Goal: Transaction & Acquisition: Download file/media

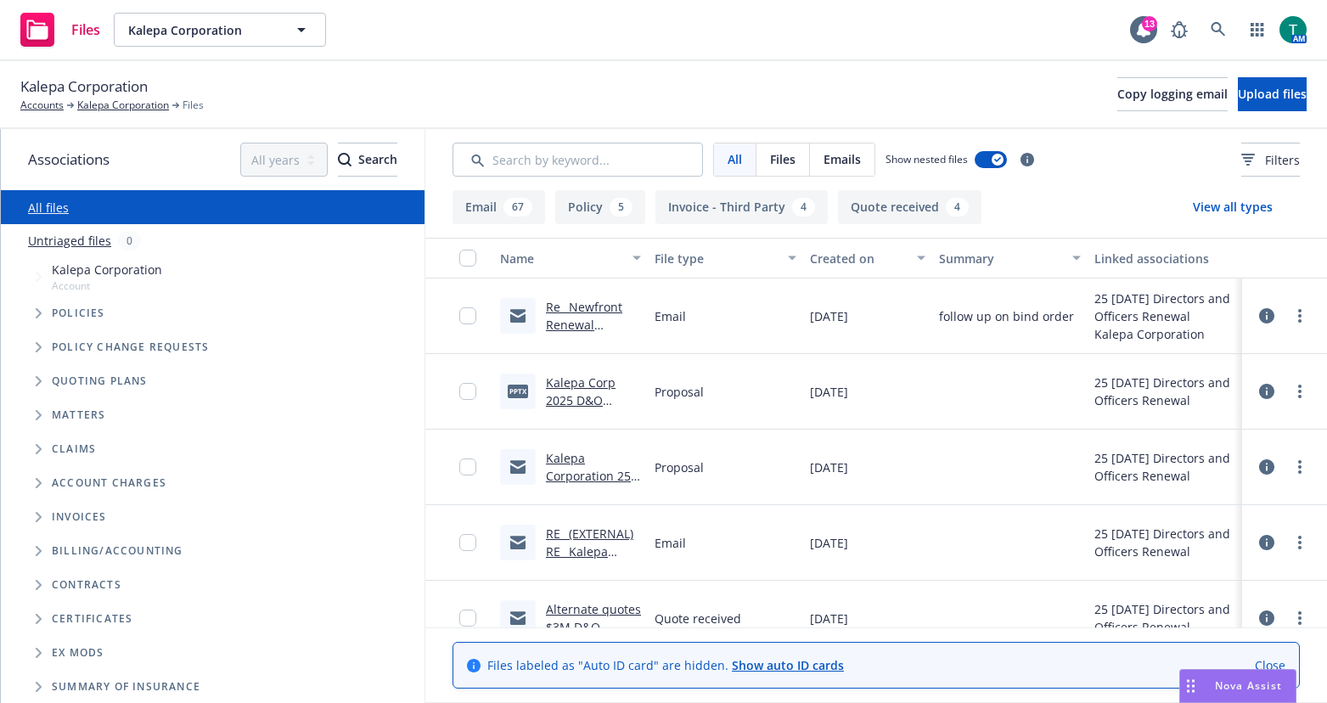
click at [1200, 699] on div "Drag to move" at bounding box center [1190, 686] width 21 height 32
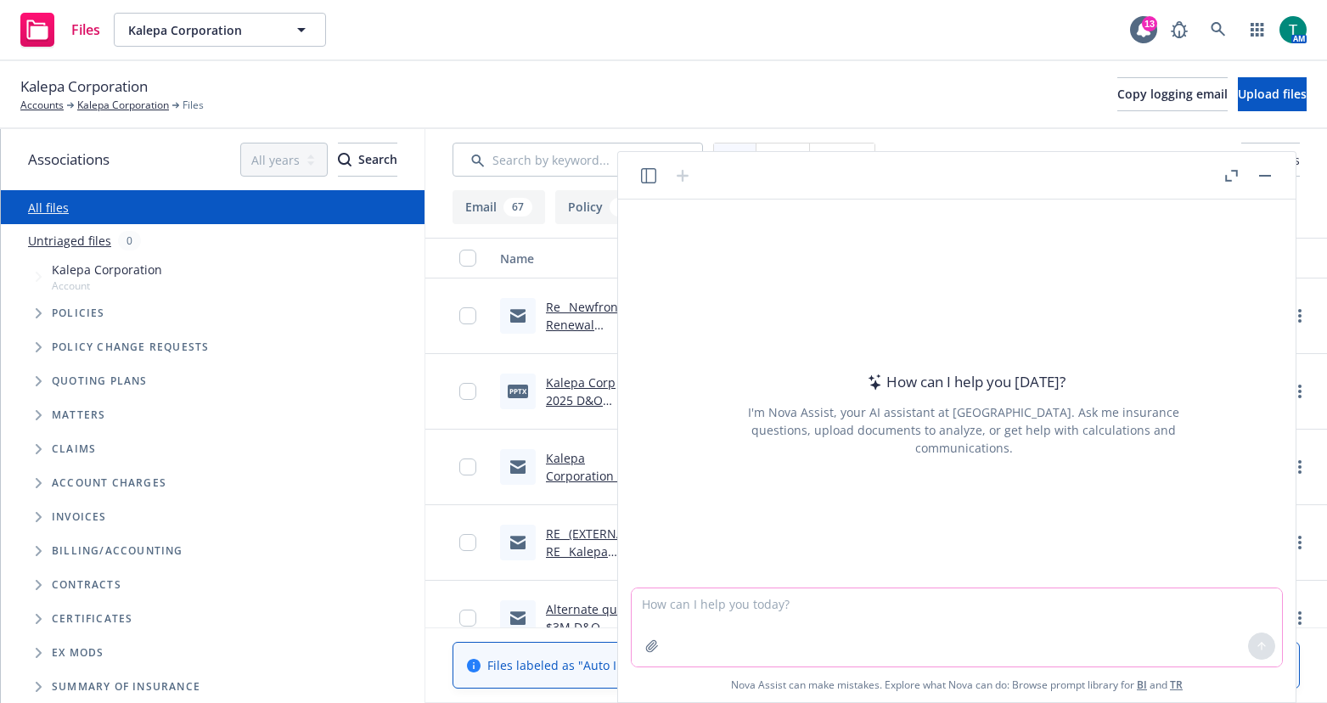
click at [664, 610] on textarea at bounding box center [957, 627] width 650 height 78
type textarea "refine email"
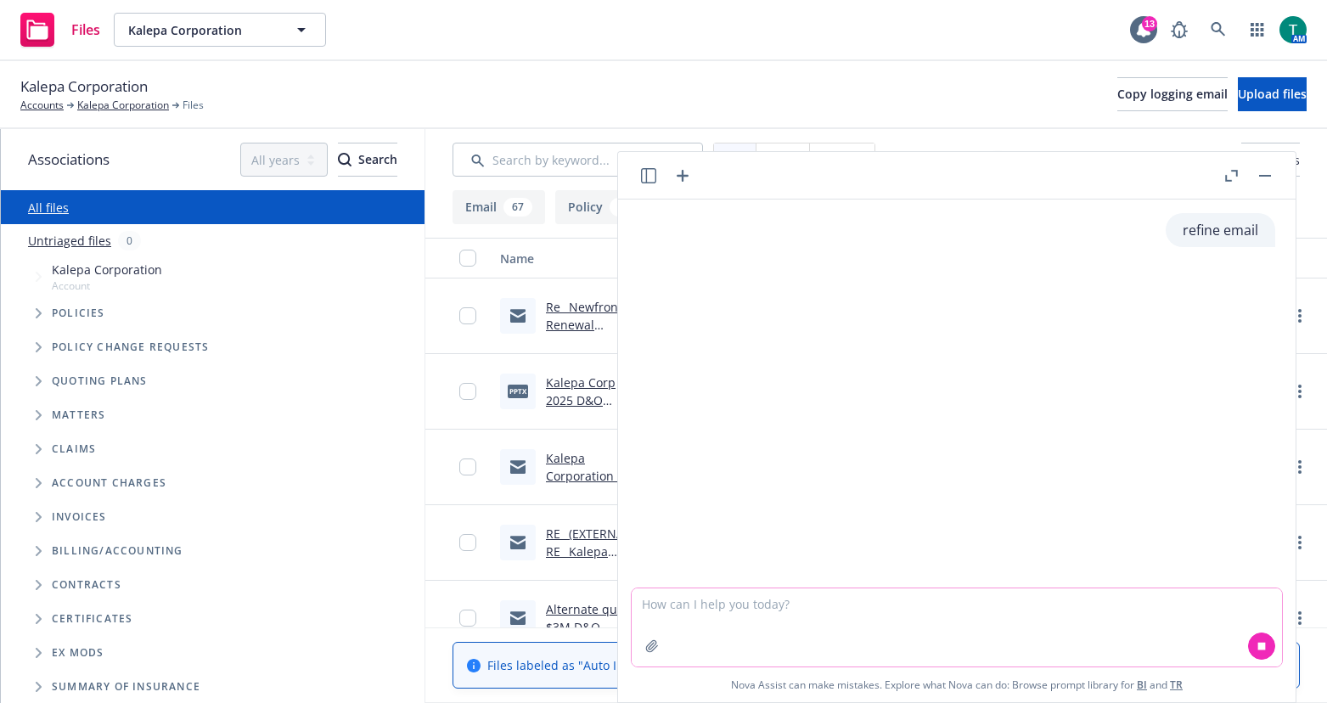
paste textarea "The $5M D&O / $1M EPL annual premium is as follows: D&O $5M annualized = $11,32…"
type textarea "The $5M D&O / $1M EPL annual premium is as follows: D&O $5M annualized = $11,32…"
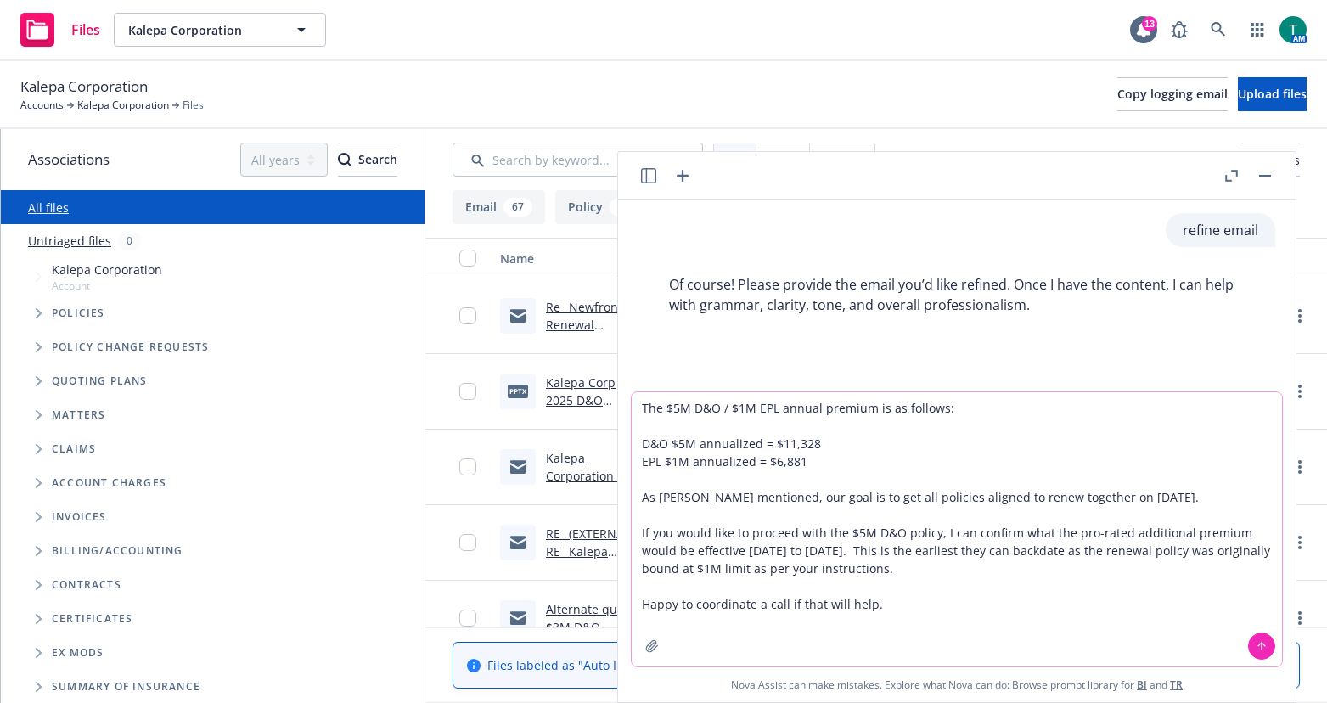
click at [901, 604] on textarea "The $5M D&O / $1M EPL annual premium is as follows: D&O $5M annualized = $11,32…" at bounding box center [957, 529] width 650 height 274
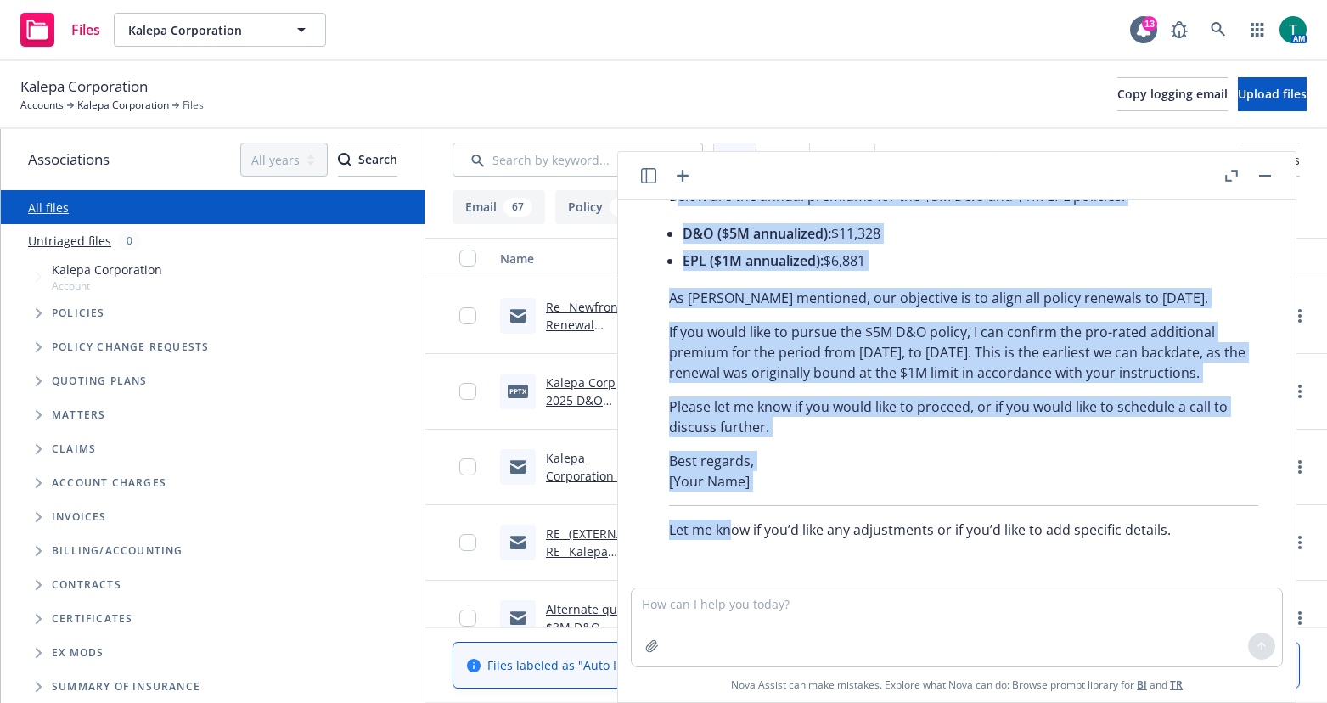
scroll to position [571, 0]
drag, startPoint x: 674, startPoint y: 391, endPoint x: 783, endPoint y: 423, distance: 113.1
click at [783, 423] on div "Here’s a refined version for clarity and professionalism: Subject: D&O and EPL …" at bounding box center [963, 305] width 623 height 484
copy div "elow are the annual premiums for the $5M D&O and $1M EPL policies: D&O ($5M ann…"
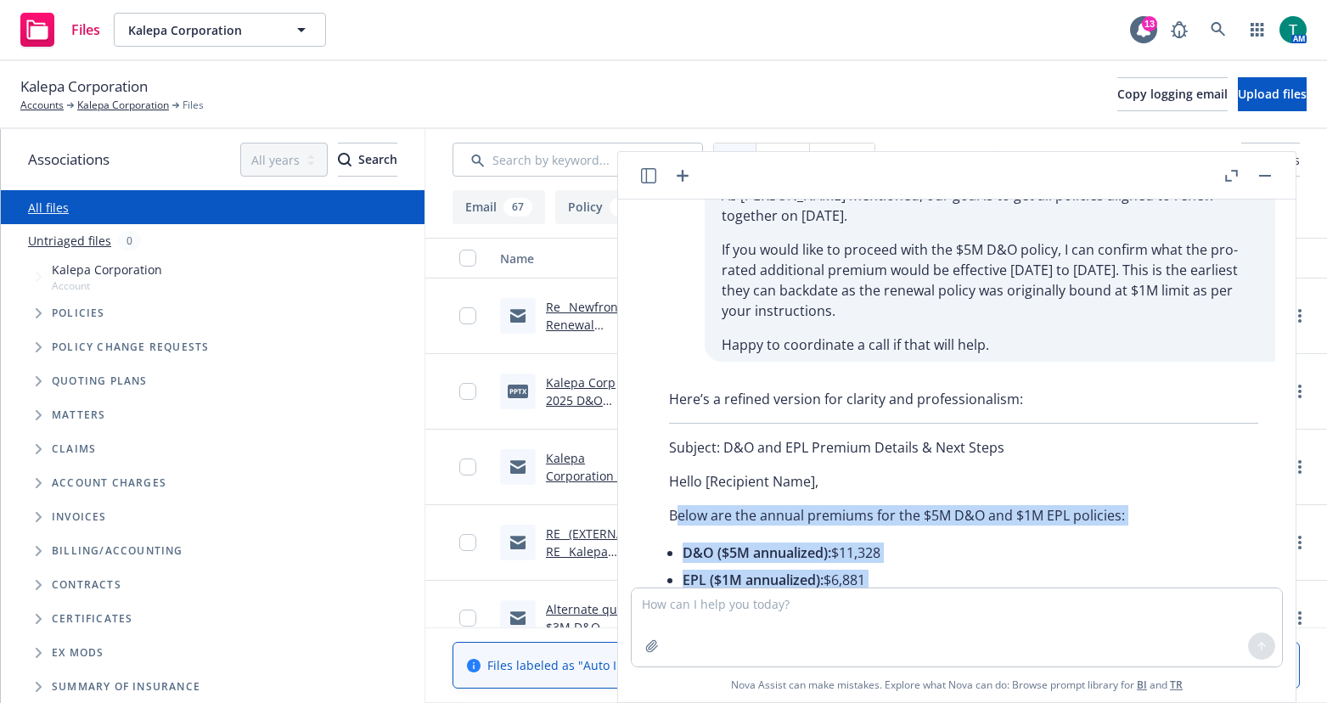
click at [1268, 174] on button "button" at bounding box center [1265, 176] width 20 height 20
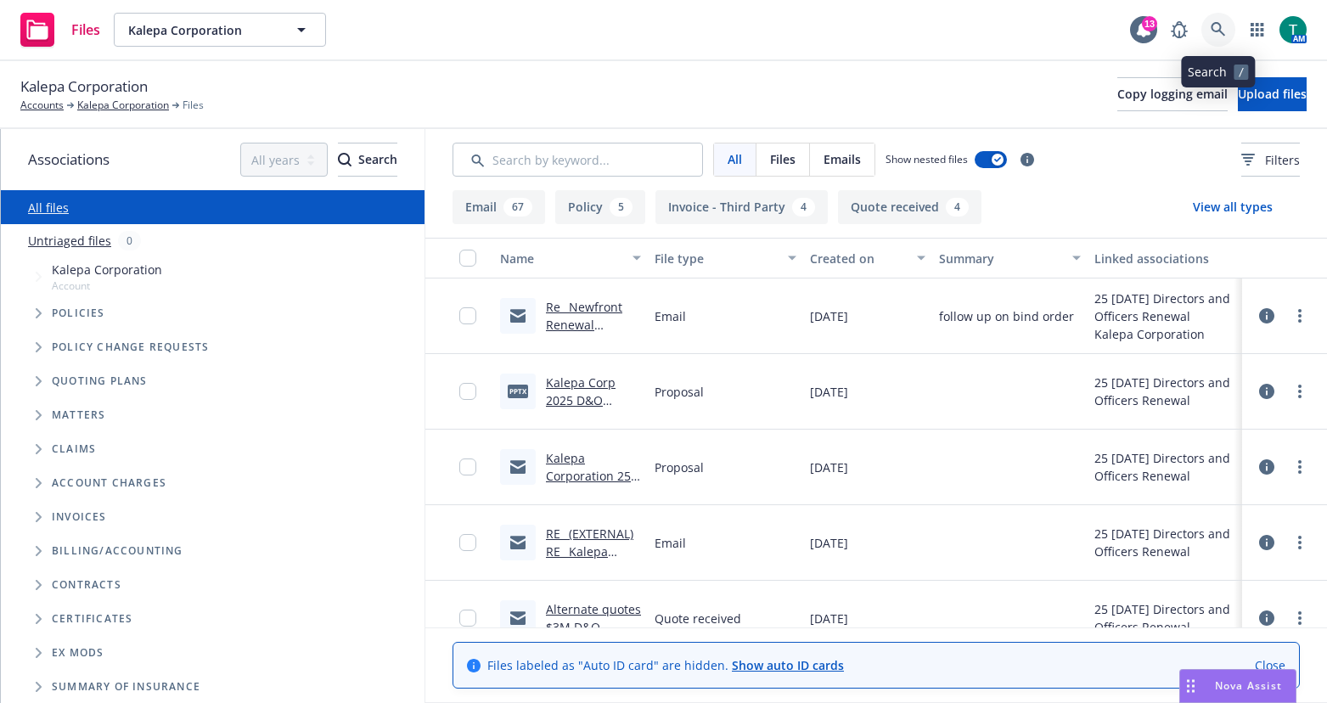
click at [1221, 24] on icon at bounding box center [1217, 29] width 15 height 15
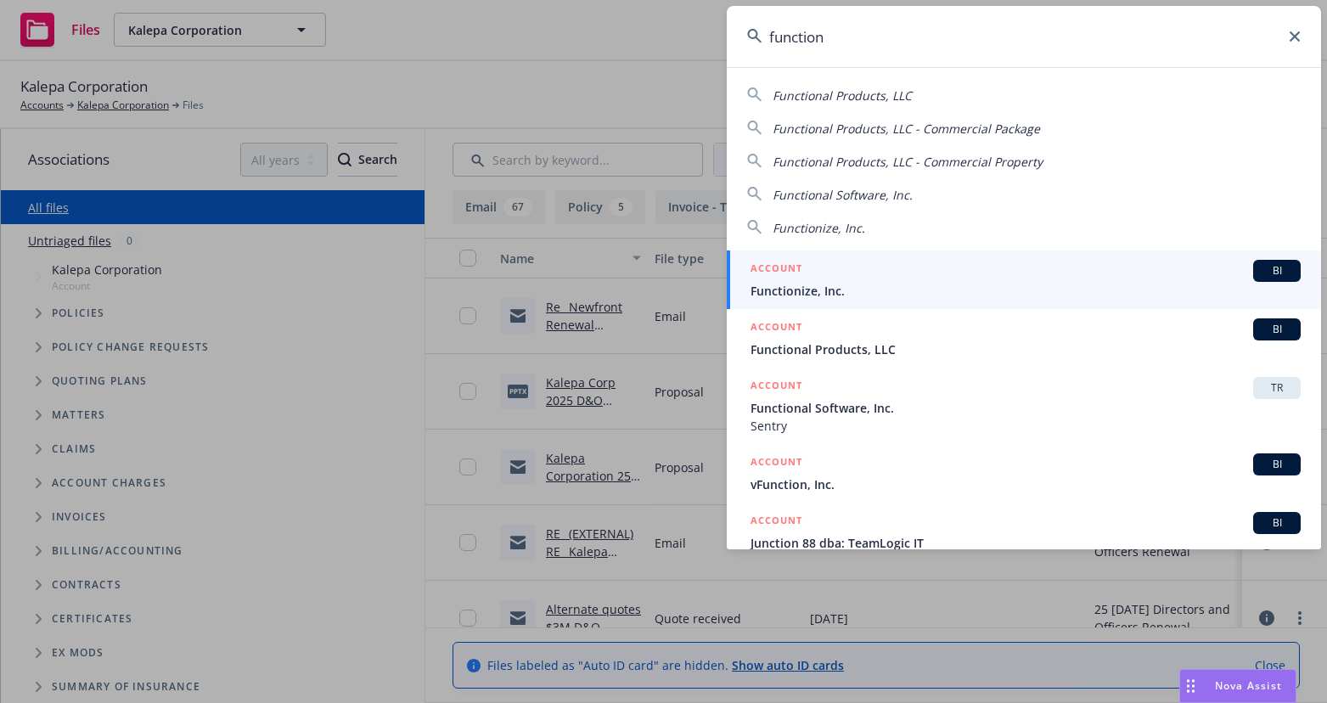
type input "function"
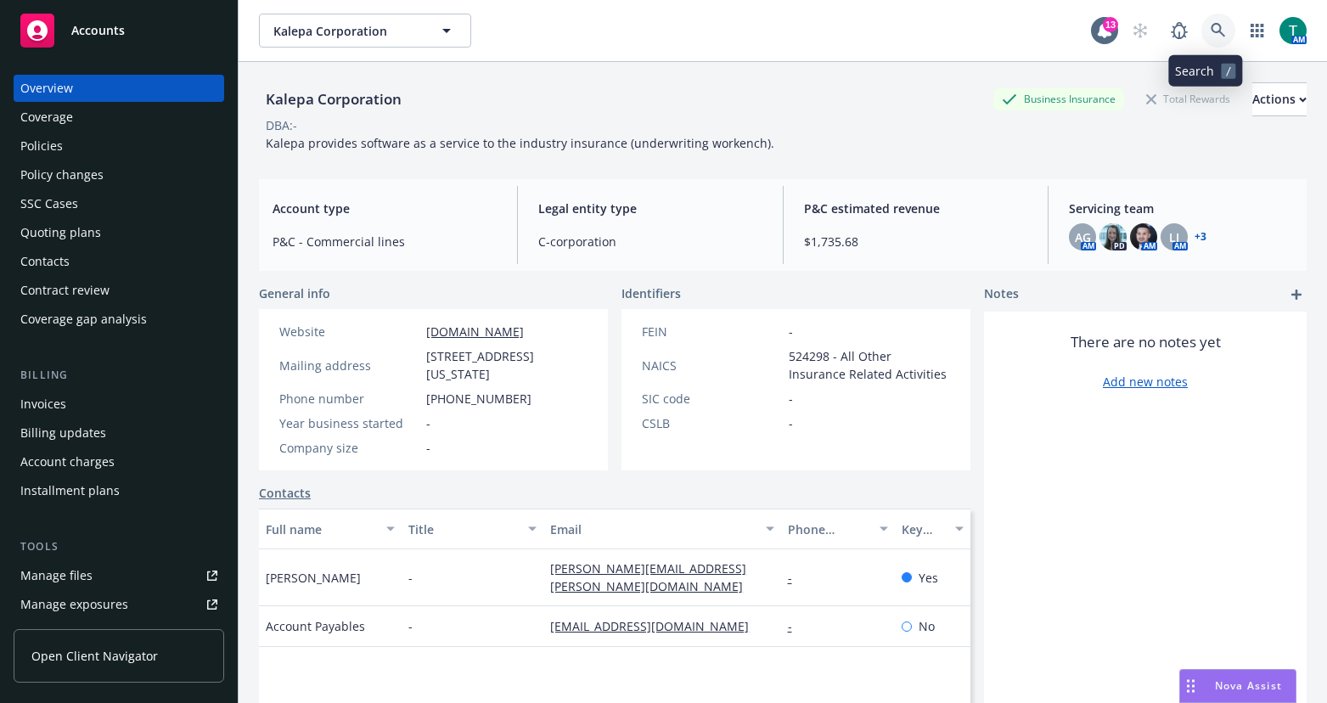
click at [1210, 30] on icon at bounding box center [1217, 30] width 15 height 15
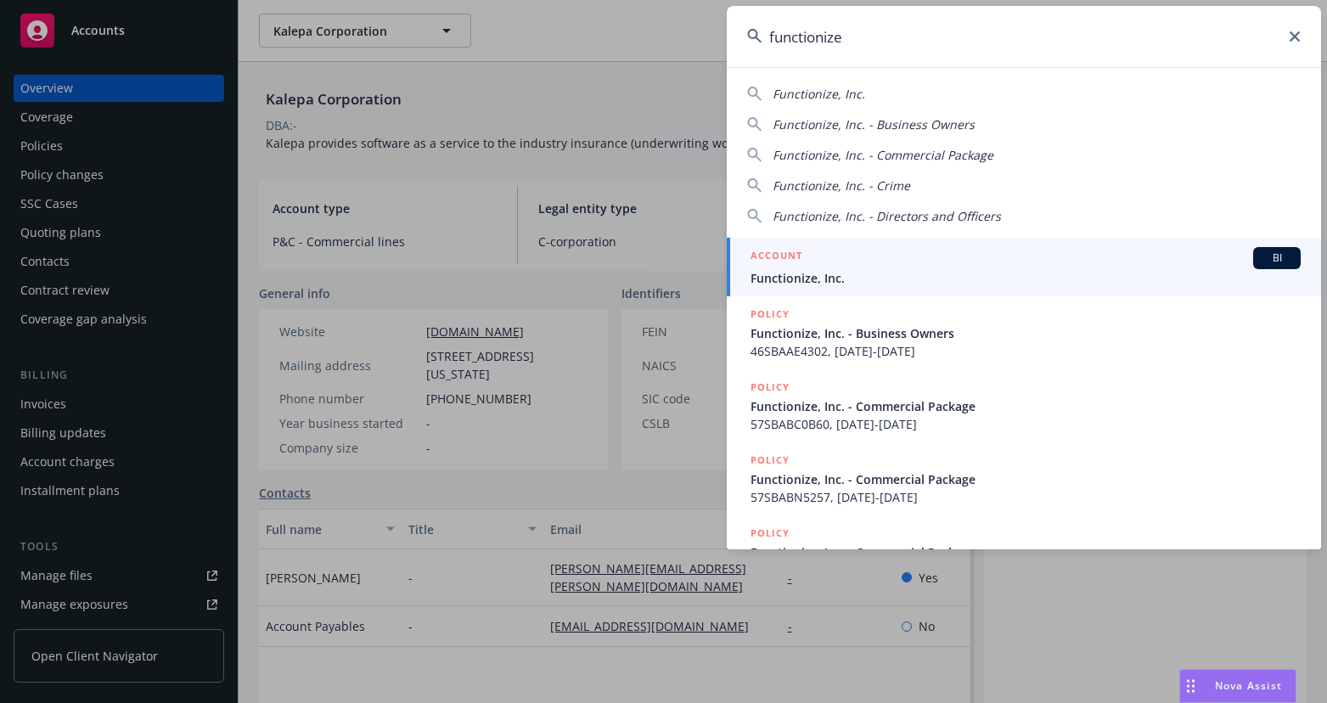
type input "functionize"
click at [1273, 256] on span "BI" at bounding box center [1277, 257] width 34 height 15
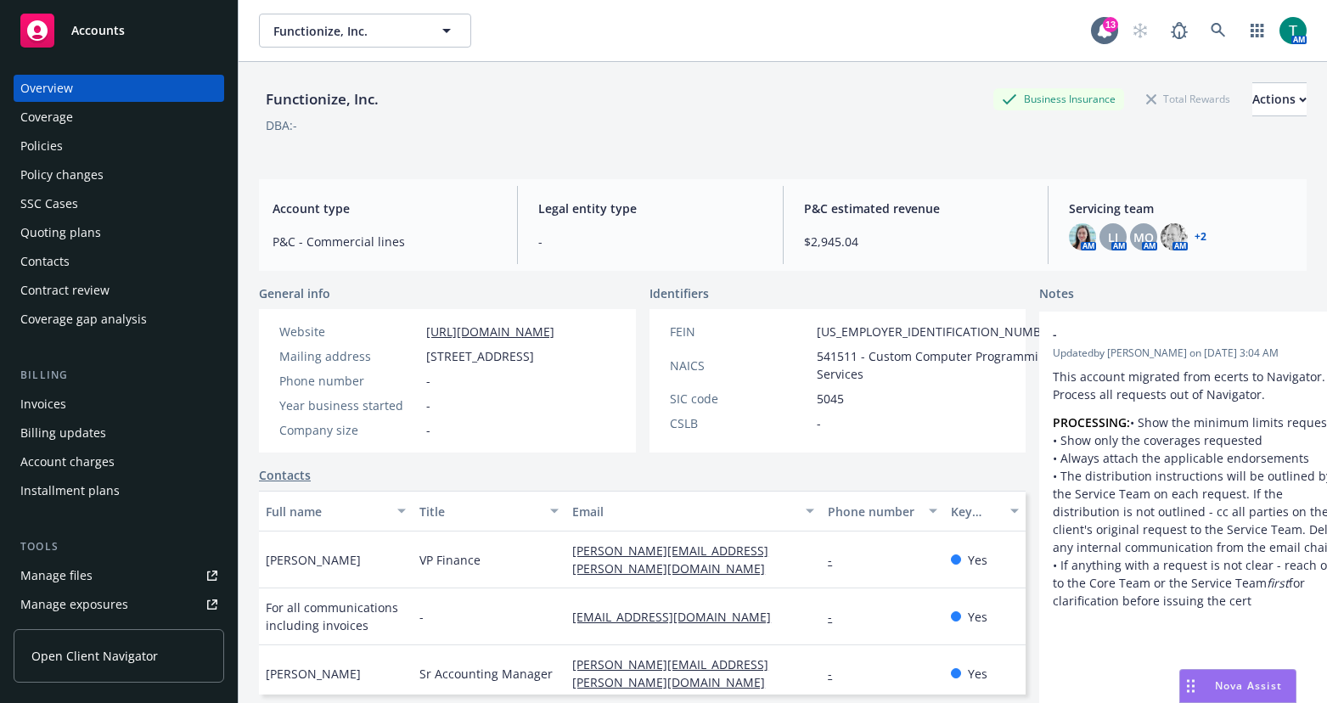
click at [99, 578] on link "Manage files" at bounding box center [119, 575] width 211 height 27
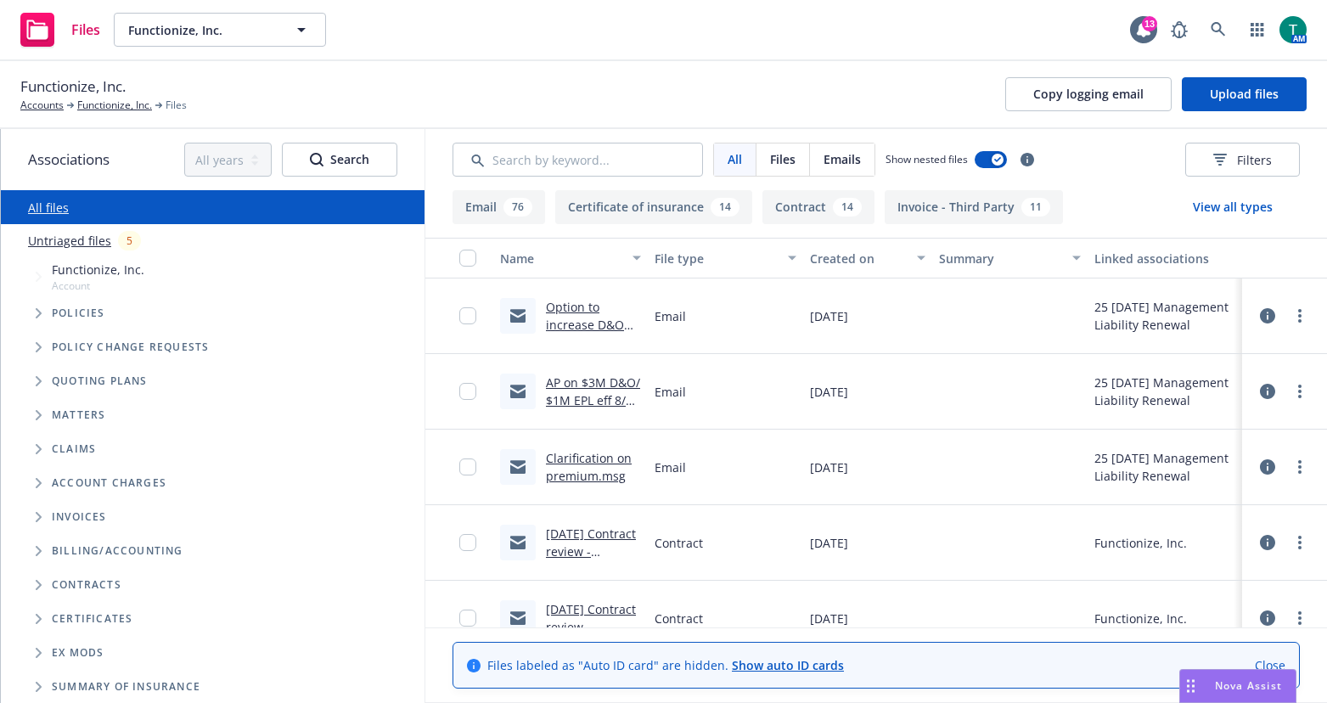
click at [31, 385] on span "Tree Example" at bounding box center [38, 381] width 27 height 27
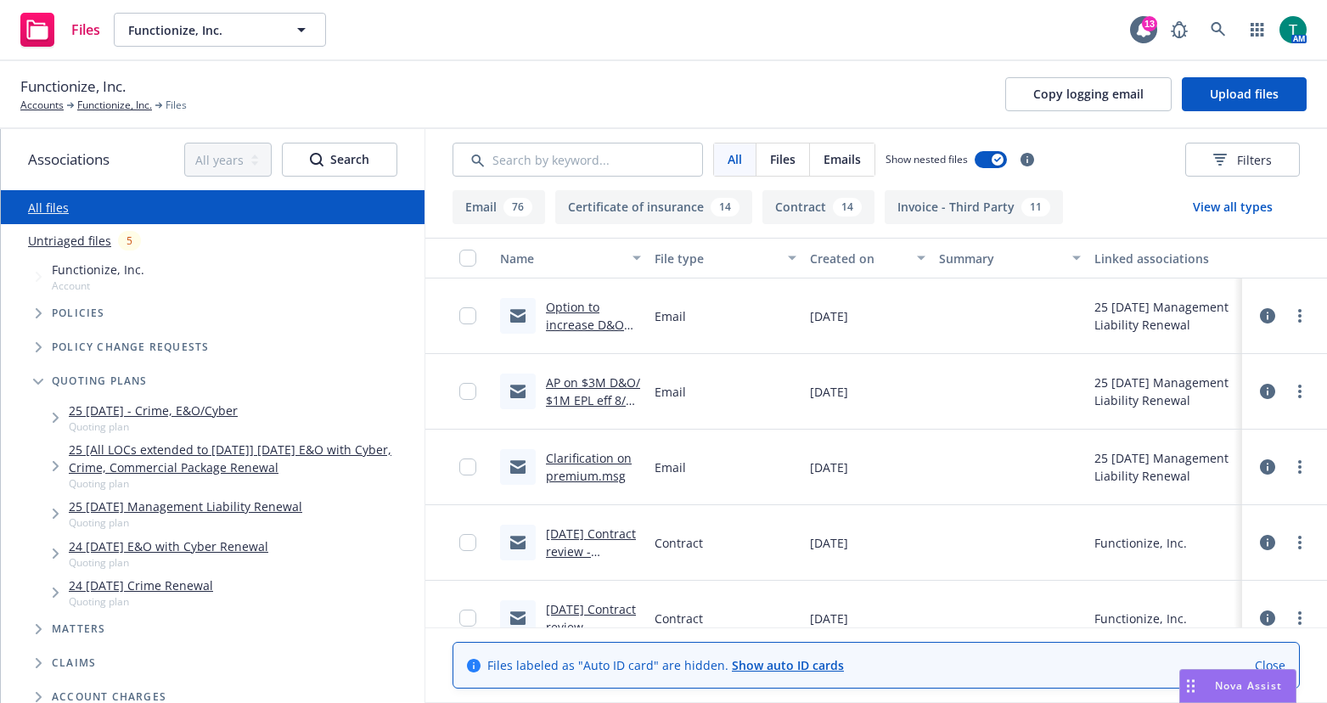
click at [194, 512] on link "25 [DATE] Management Liability Renewal" at bounding box center [185, 506] width 233 height 18
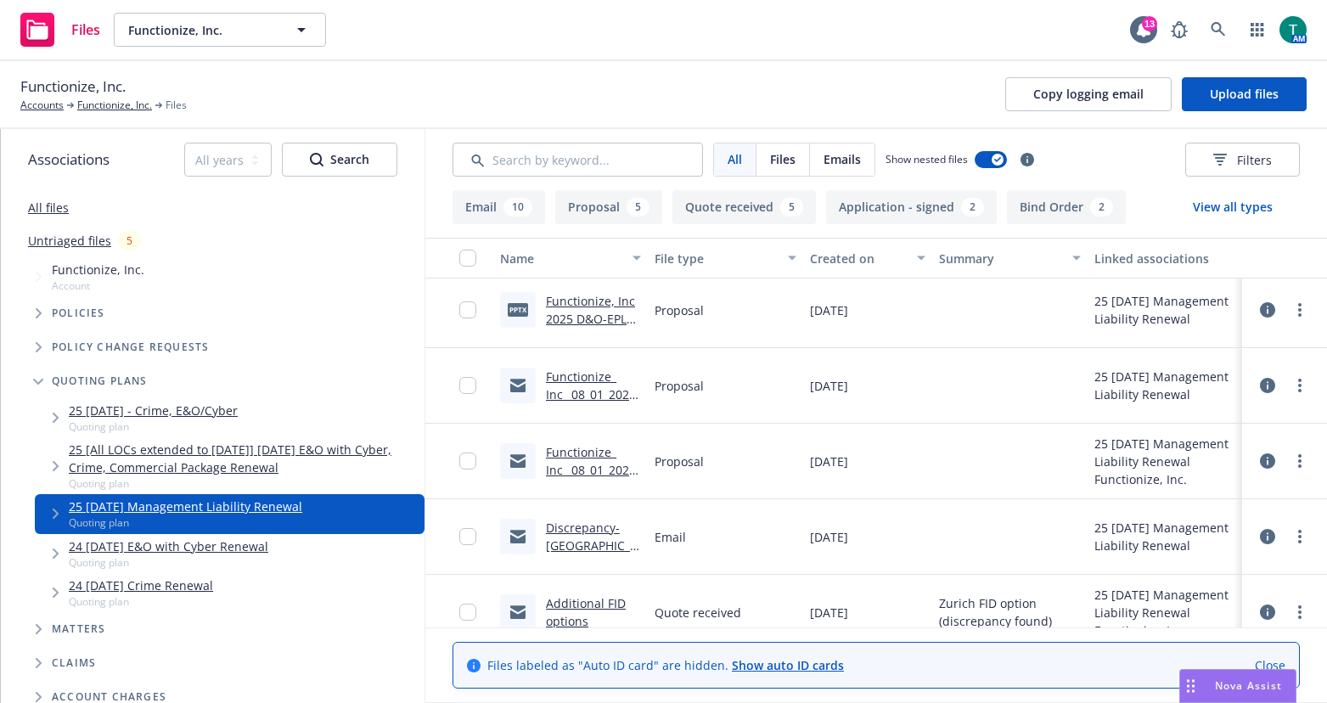
scroll to position [849, 0]
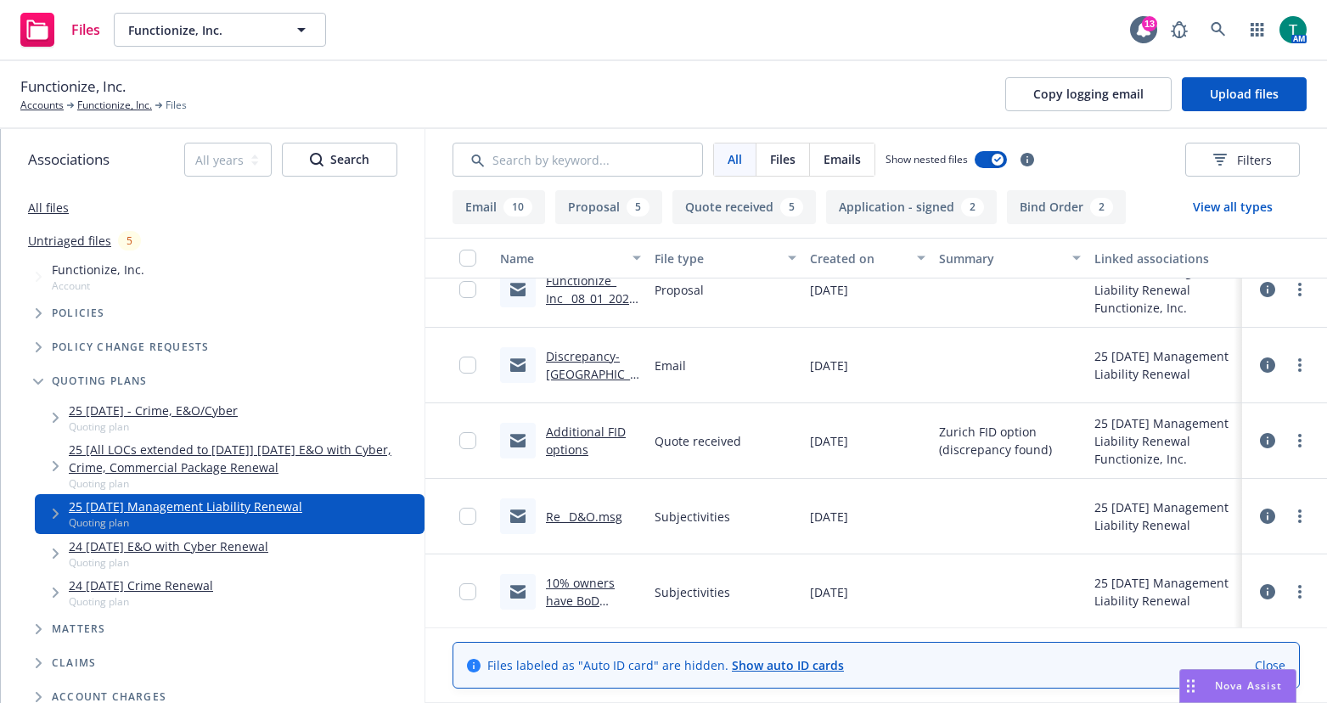
click at [591, 431] on link "Additional FID options" at bounding box center [586, 441] width 80 height 34
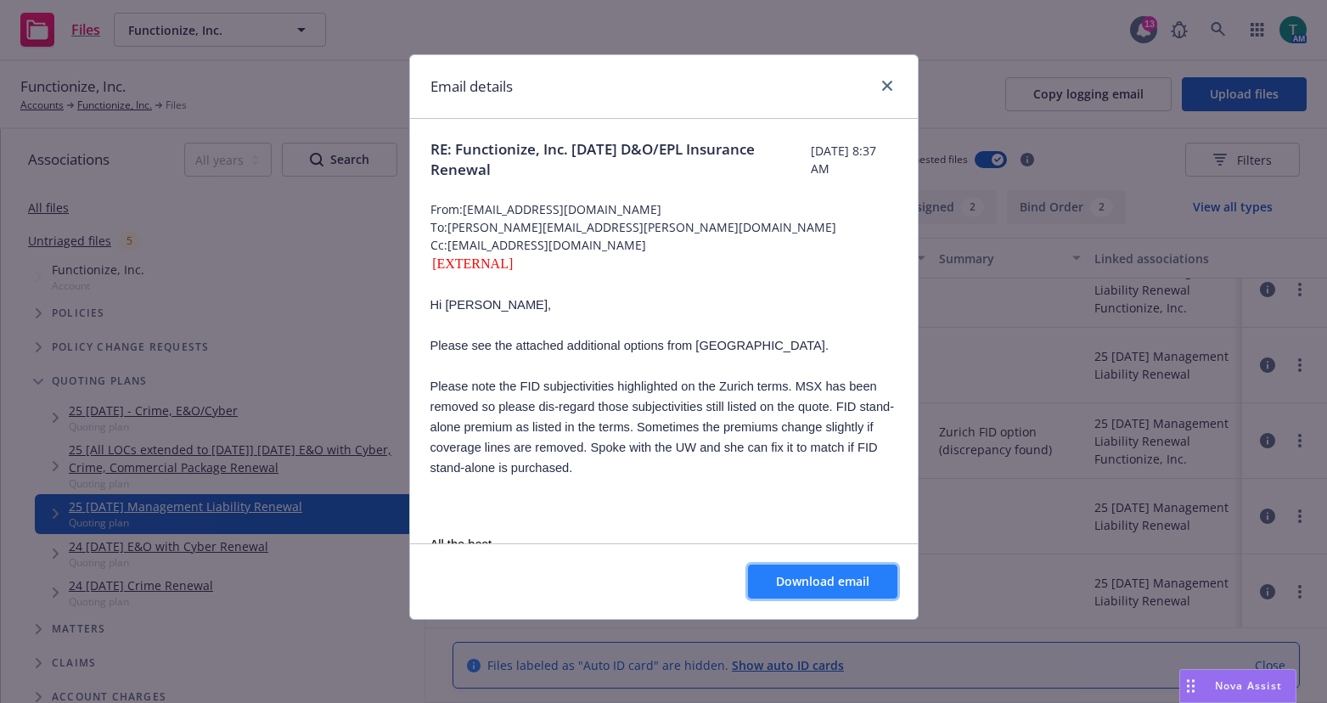
click at [881, 587] on button "Download email" at bounding box center [822, 581] width 149 height 34
click at [22, 554] on div "Email details RE: Functionize, Inc. [DATE] D&O/EPL Insurance Renewal [DATE] 8:3…" at bounding box center [663, 351] width 1327 height 703
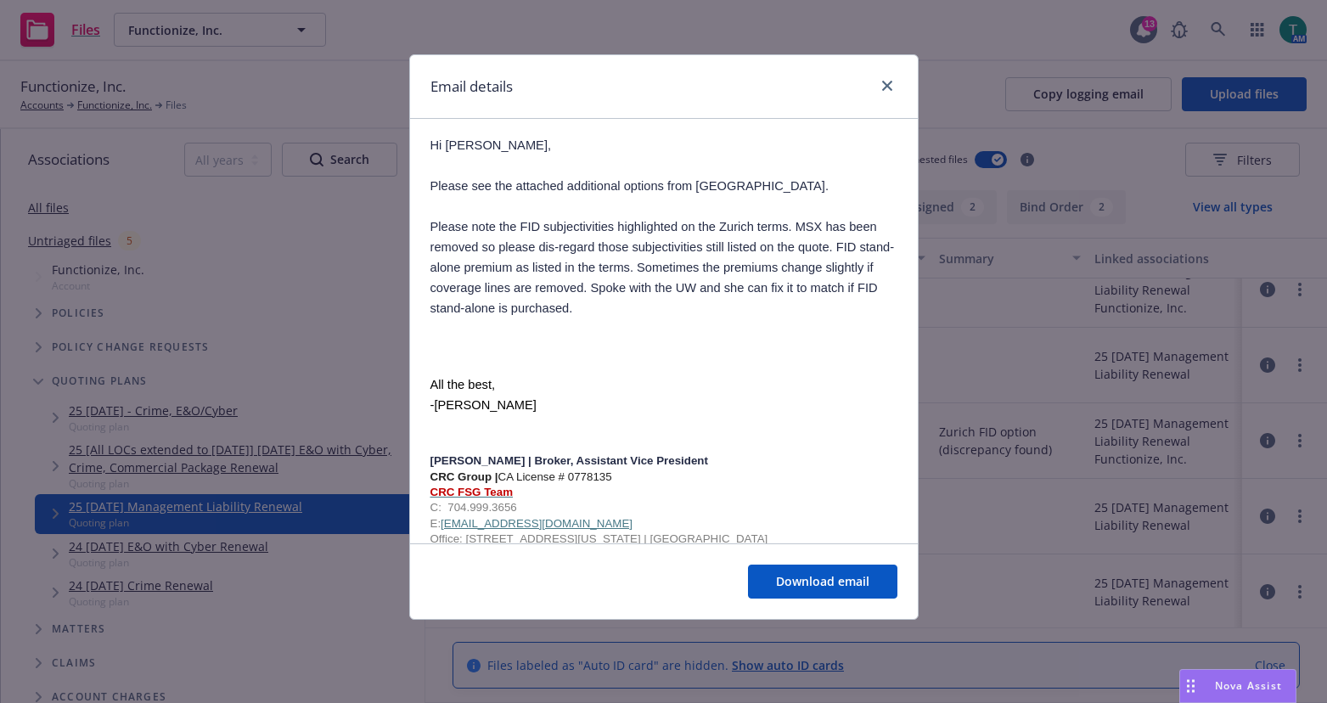
scroll to position [170, 0]
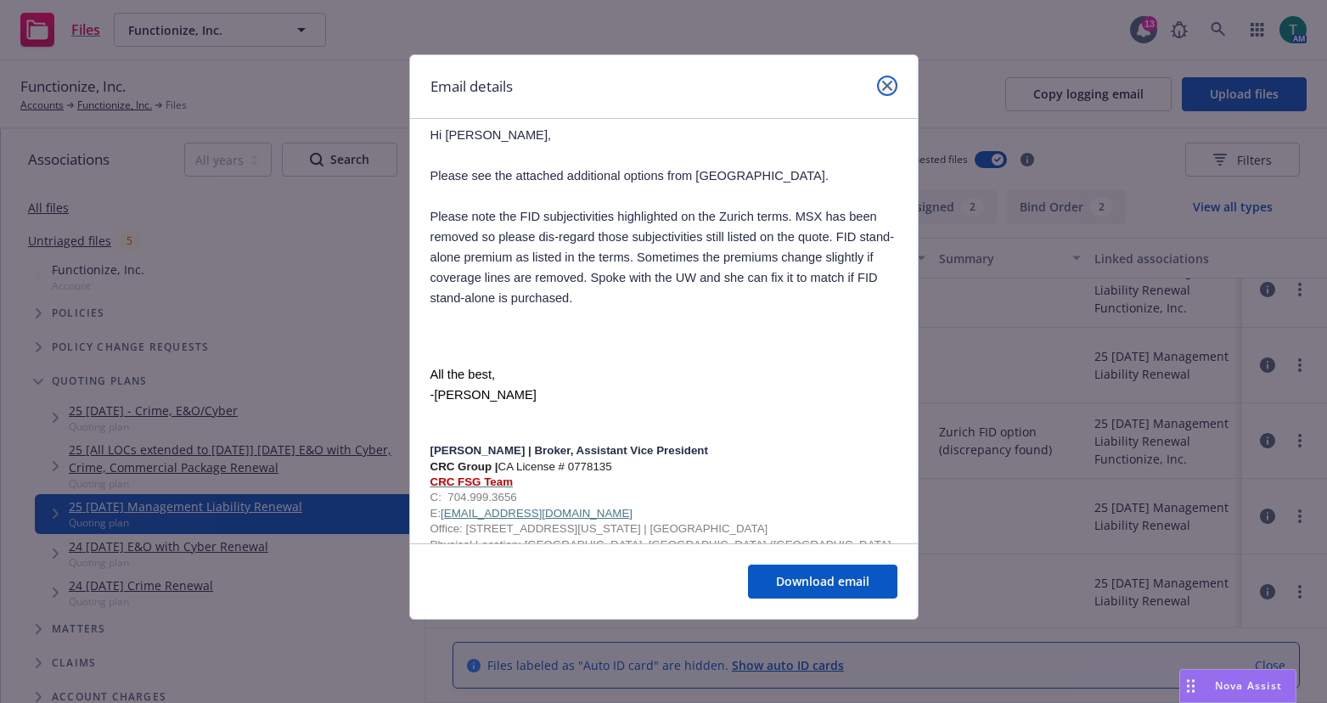
click at [889, 87] on icon "close" at bounding box center [887, 86] width 10 height 10
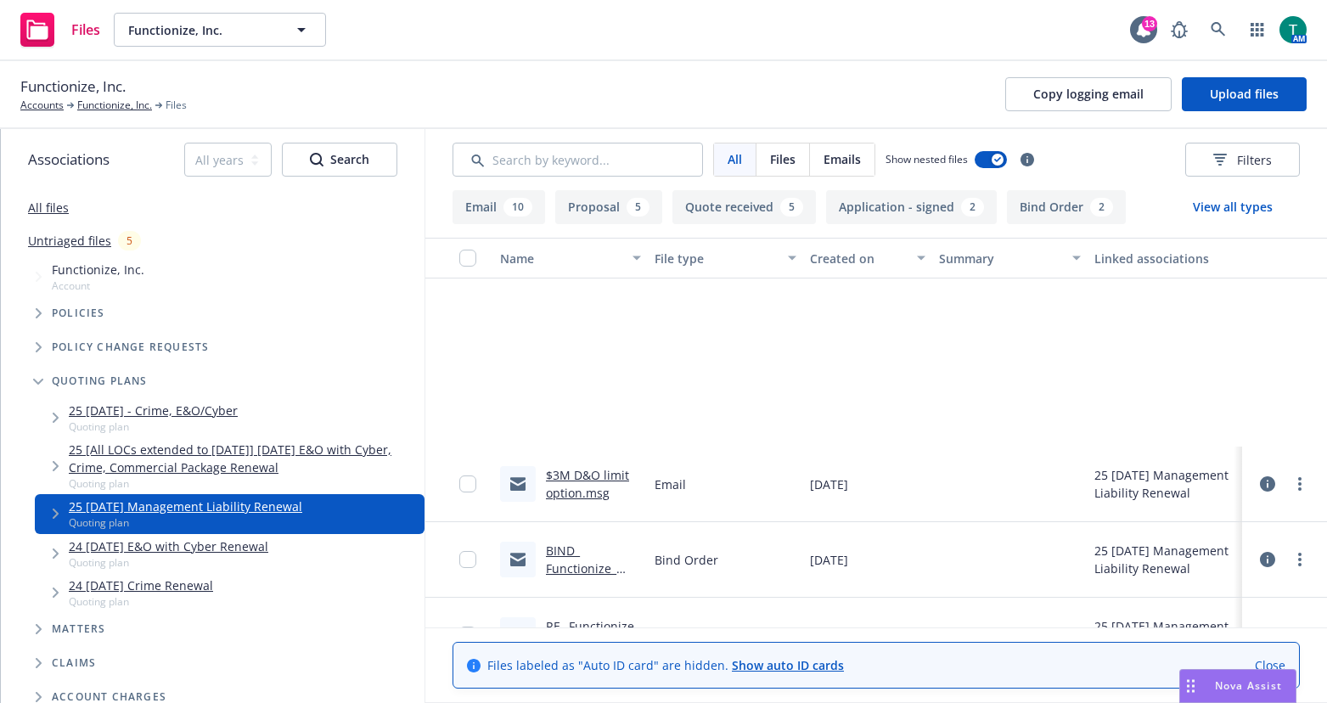
scroll to position [0, 0]
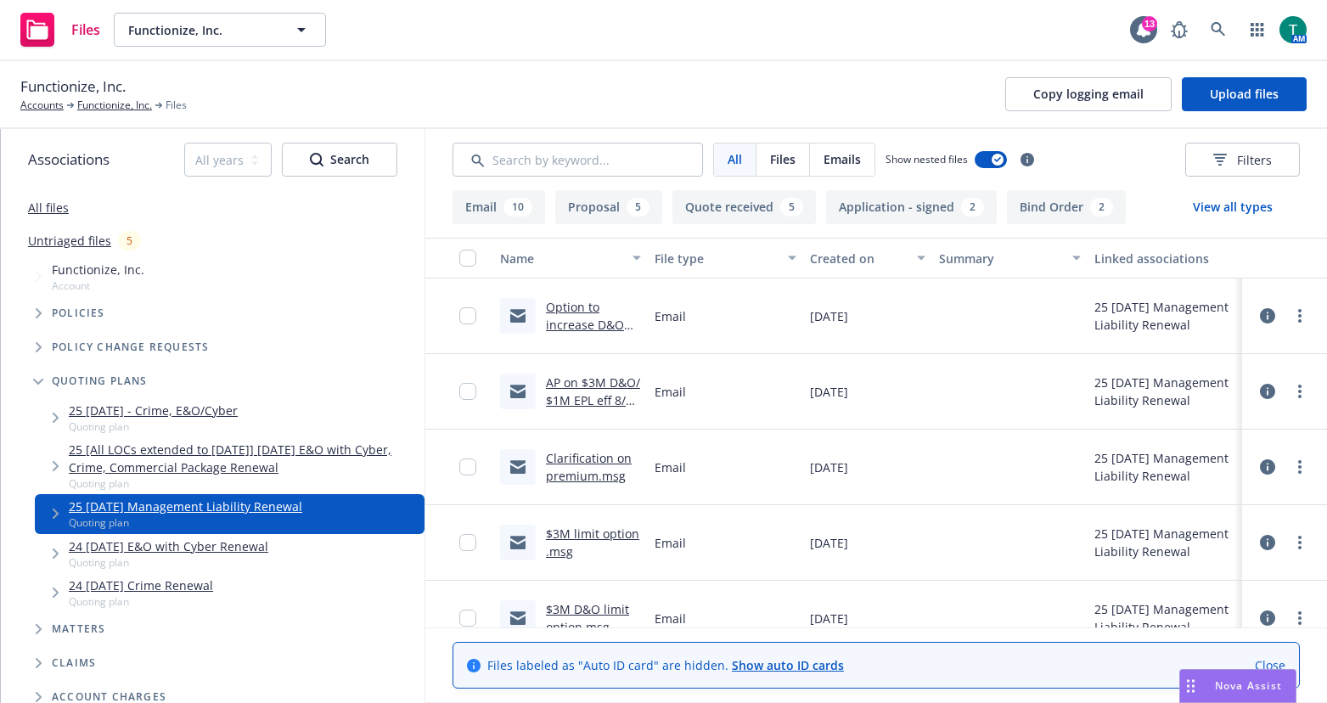
click at [581, 456] on link "Clarification on premium.msg" at bounding box center [589, 467] width 86 height 34
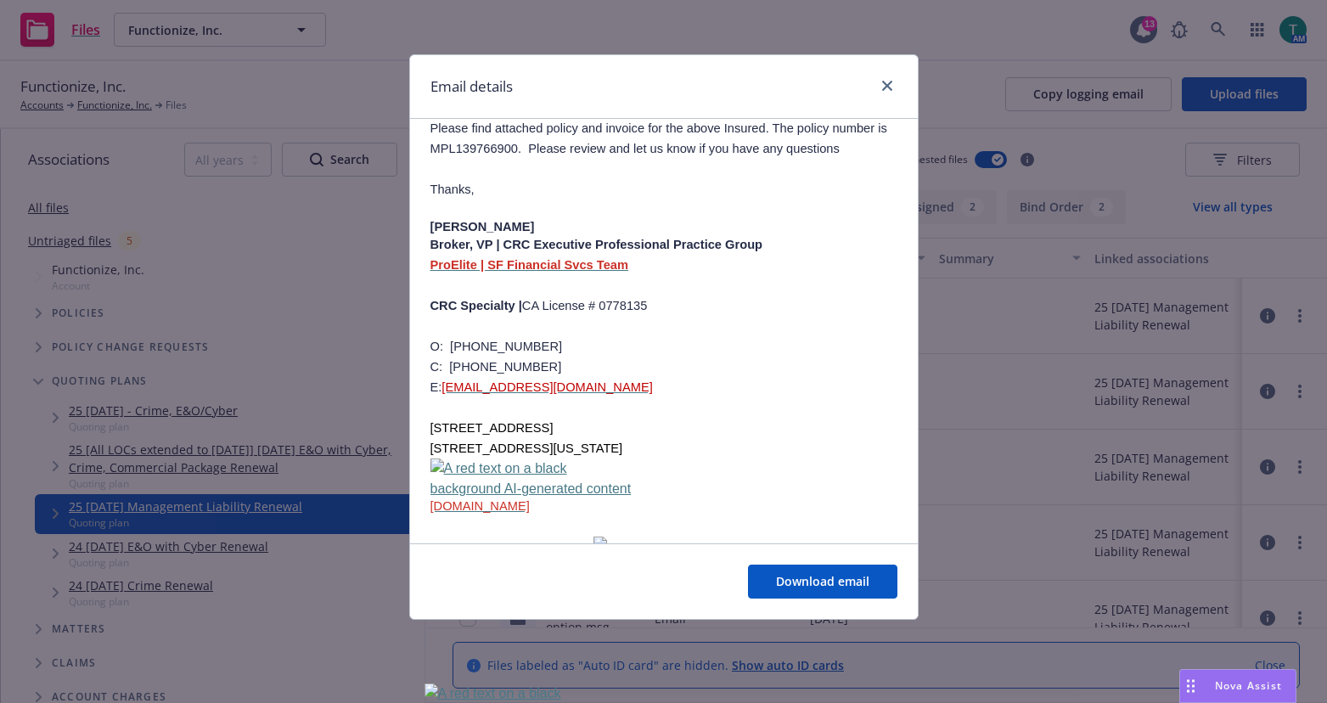
scroll to position [8743, 0]
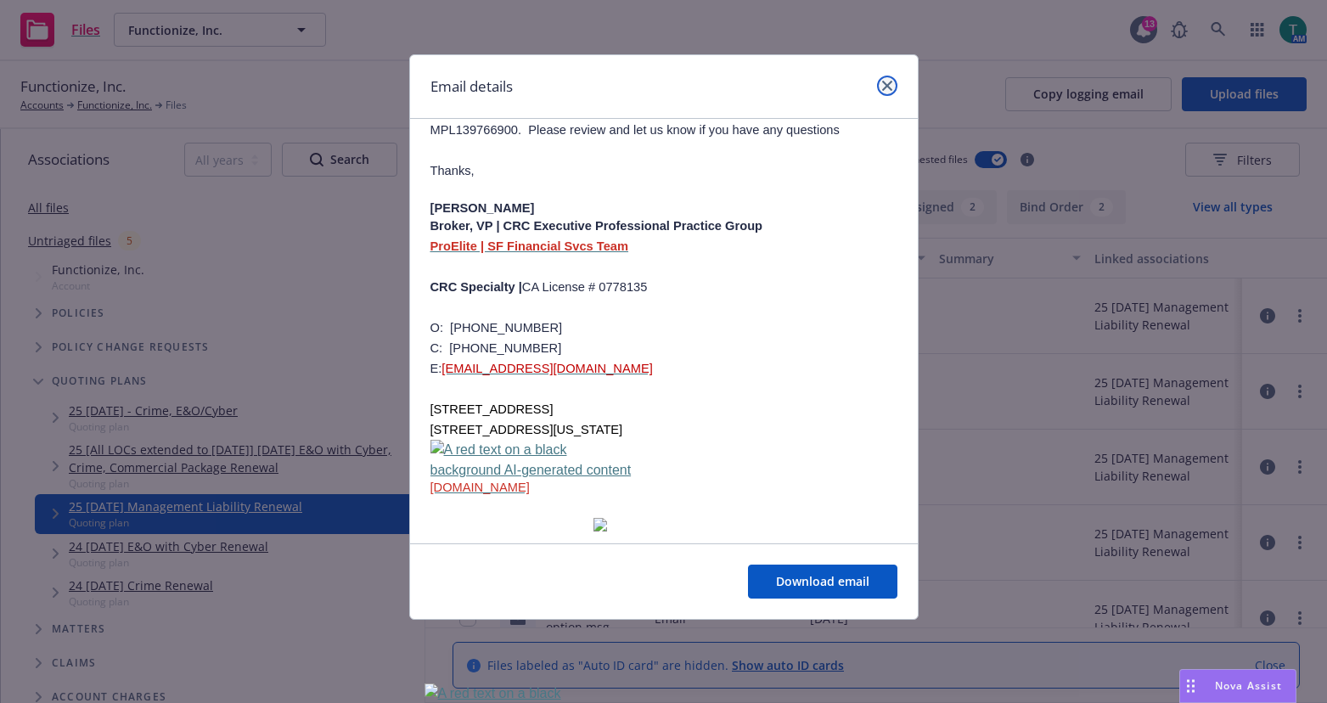
click at [881, 80] on link "close" at bounding box center [887, 86] width 20 height 20
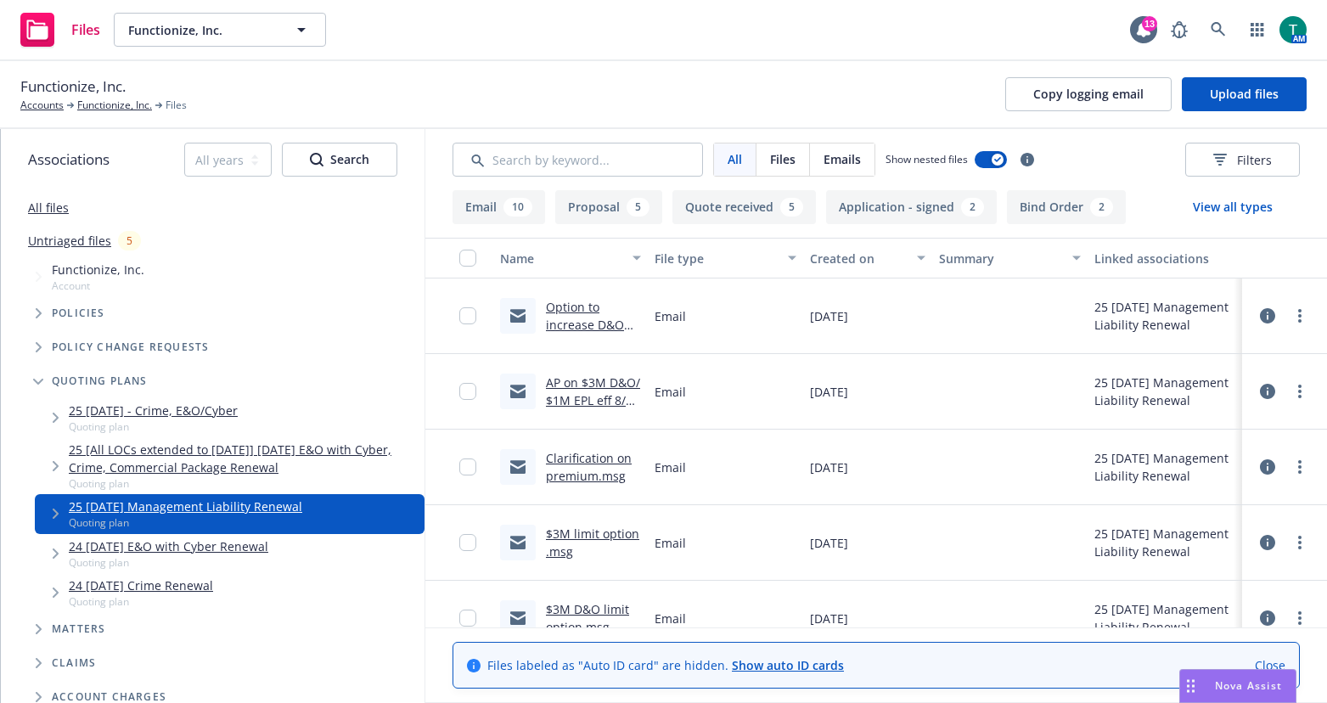
click at [594, 536] on link "$3M limit option .msg" at bounding box center [592, 542] width 93 height 34
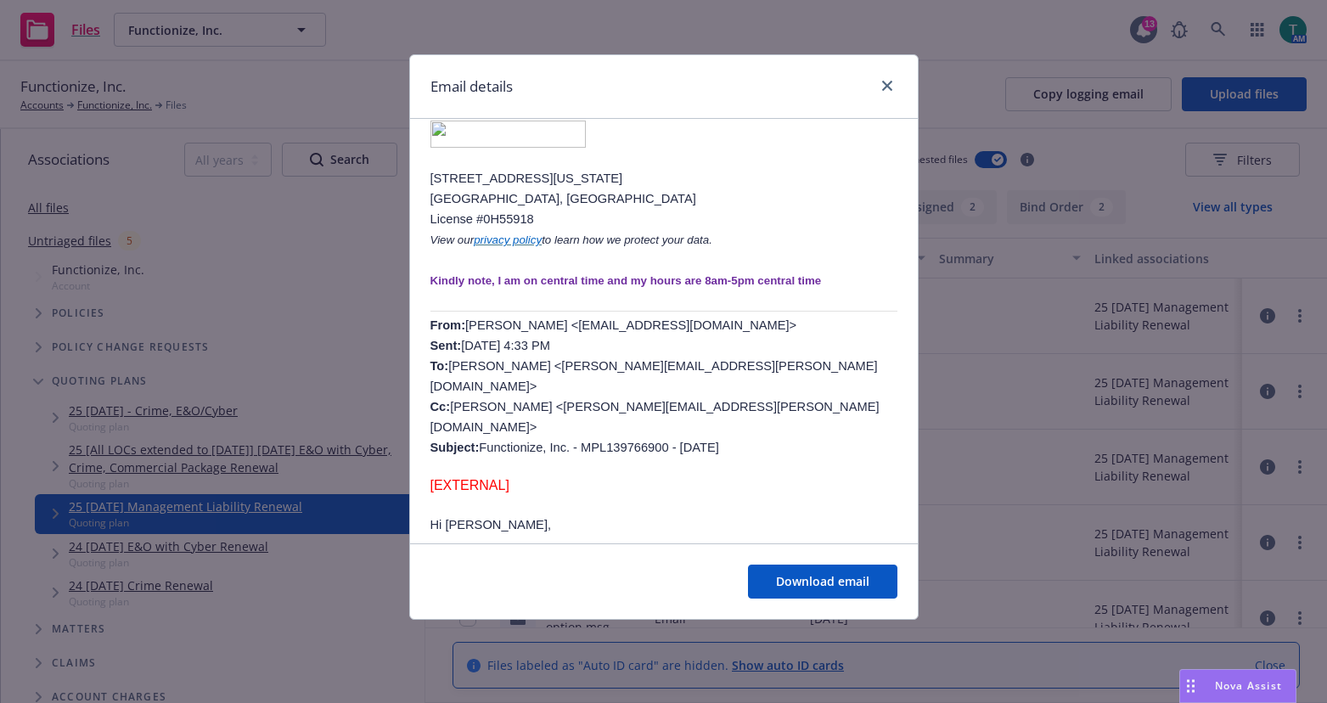
scroll to position [679, 0]
click at [886, 81] on link "close" at bounding box center [887, 86] width 20 height 20
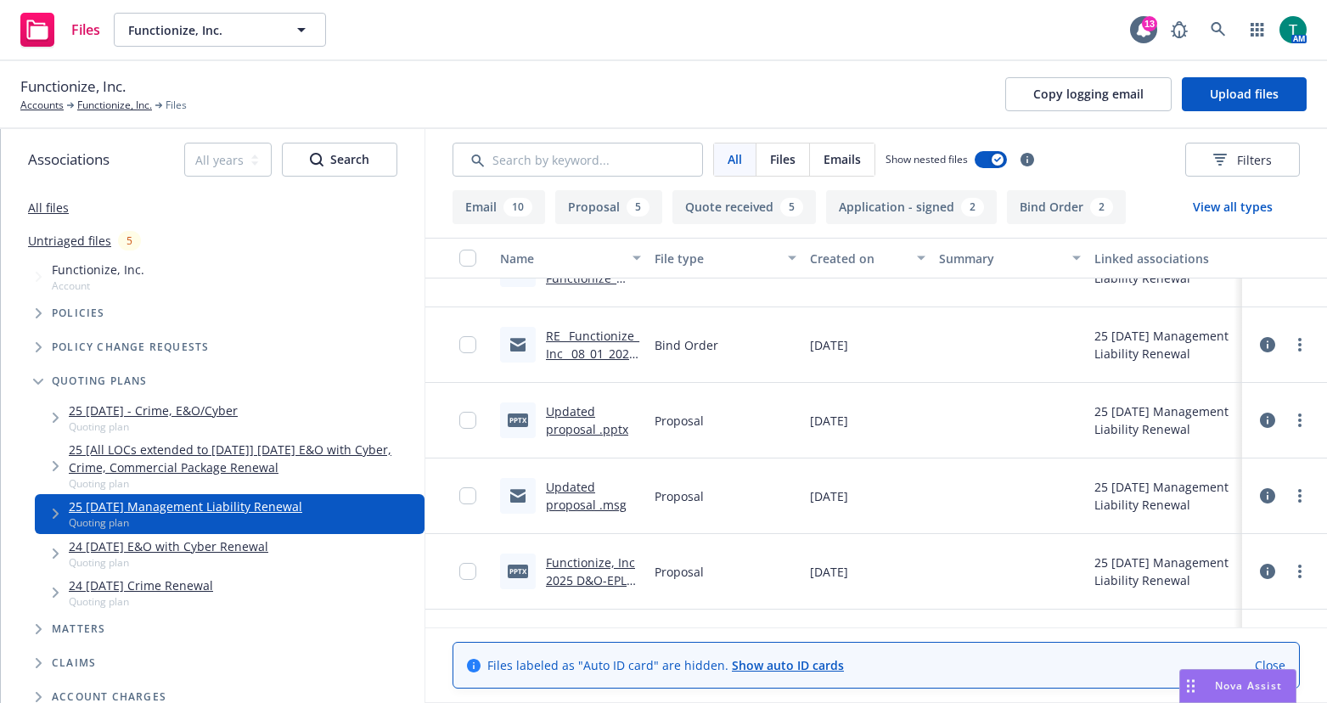
scroll to position [424, 0]
click at [577, 486] on link "Updated proposal .msg" at bounding box center [586, 492] width 81 height 34
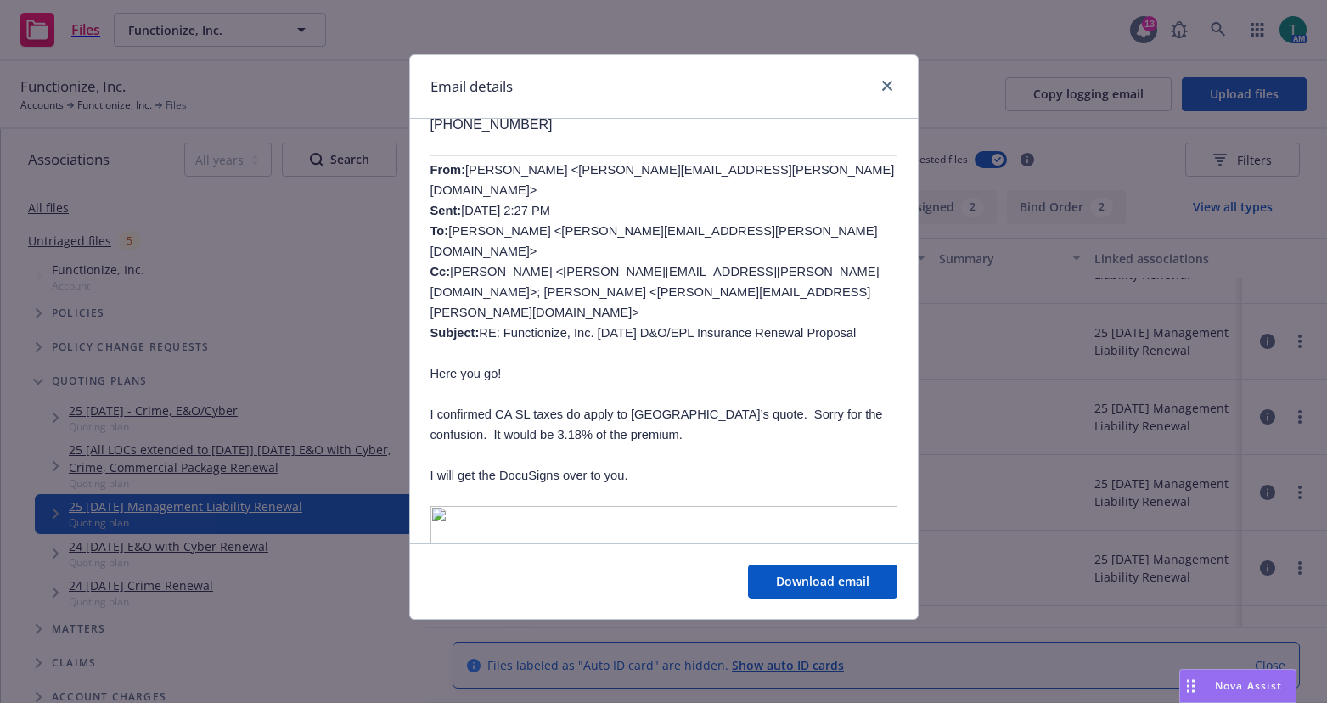
scroll to position [340, 0]
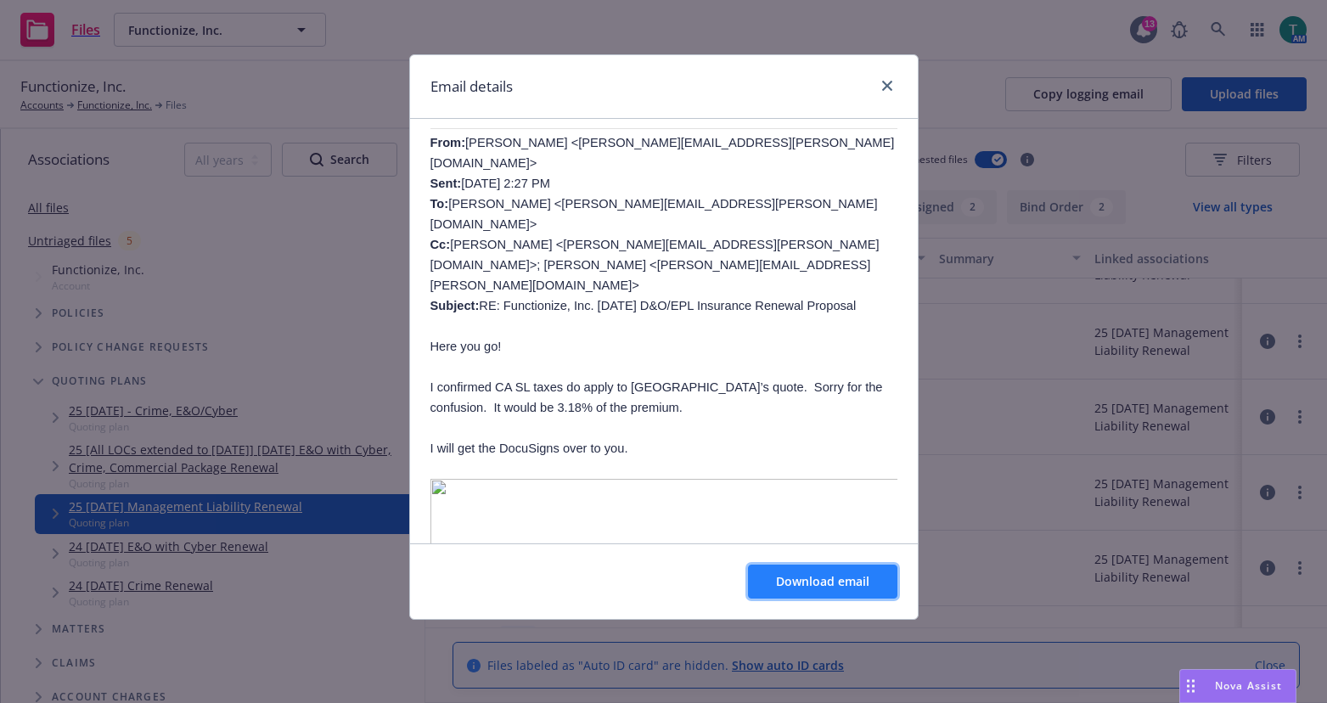
click at [806, 574] on span "Download email" at bounding box center [822, 581] width 93 height 16
